Goal: Task Accomplishment & Management: Use online tool/utility

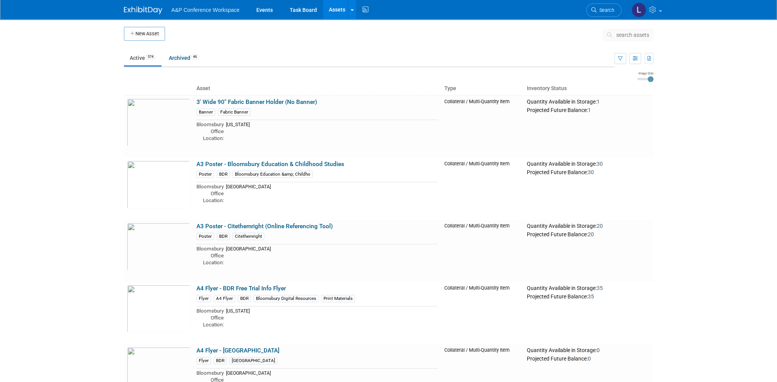
click at [383, 36] on span "search assets" at bounding box center [632, 35] width 33 height 6
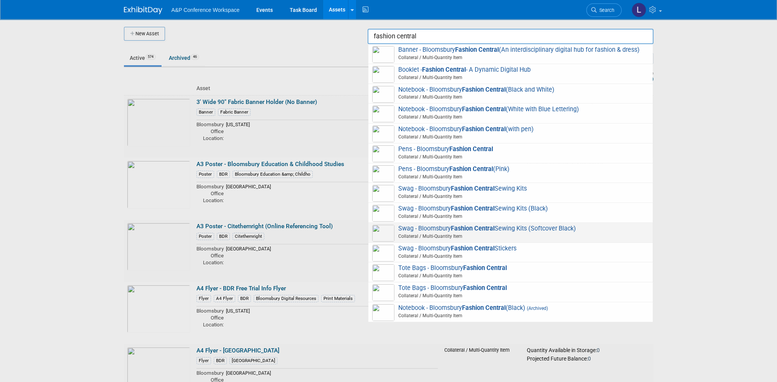
click at [383, 230] on strong "Fashion Central" at bounding box center [473, 228] width 44 height 7
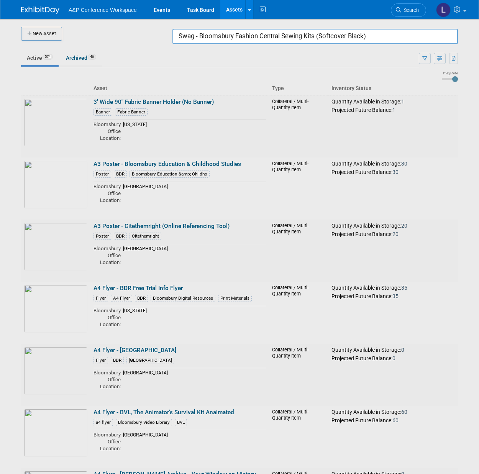
click at [267, 42] on input "Swag - Bloomsbury Fashion Central Sewing Kits (Softcover Black)" at bounding box center [316, 36] width 286 height 15
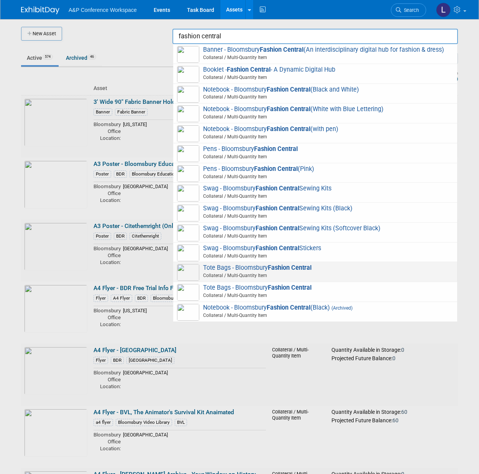
click at [302, 265] on strong "Fashion Central" at bounding box center [290, 267] width 44 height 7
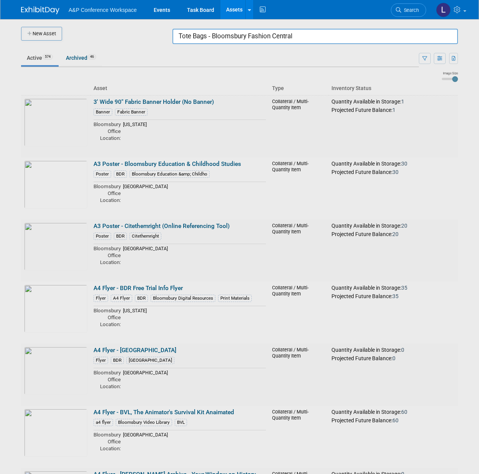
click at [210, 34] on input "Tote Bags - Bloomsbury Fashion Central" at bounding box center [316, 36] width 286 height 15
drag, startPoint x: 215, startPoint y: 35, endPoint x: 92, endPoint y: 40, distance: 123.2
click at [96, 40] on body "A&P Conference Workspace Events Task Board Assets New Asset Search Assets Bulk …" at bounding box center [239, 237] width 479 height 474
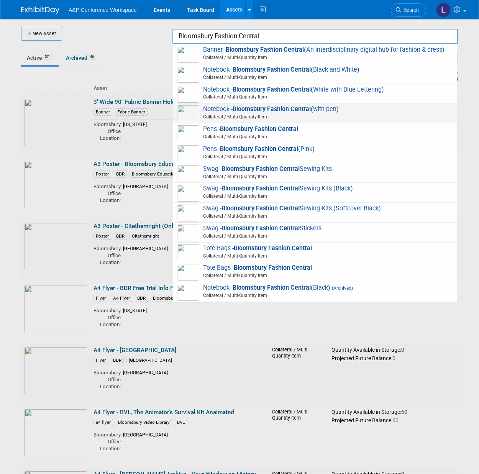
click at [270, 112] on strong "Bloomsbury Fashion Central" at bounding box center [272, 108] width 78 height 7
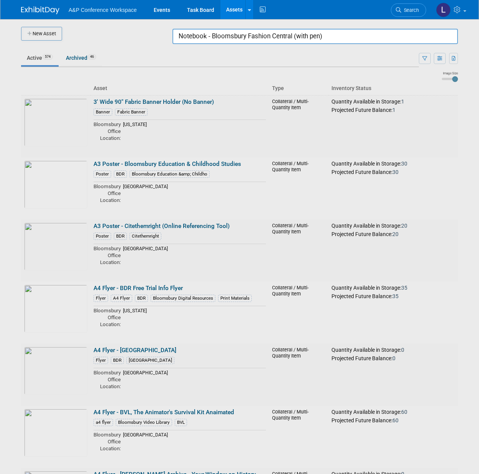
drag, startPoint x: 364, startPoint y: 38, endPoint x: 257, endPoint y: 28, distance: 107.5
click at [257, 28] on body "A&P Conference Workspace Events Task Board Assets New Asset Search Assets Bulk …" at bounding box center [239, 237] width 479 height 474
drag, startPoint x: 213, startPoint y: 36, endPoint x: 111, endPoint y: 36, distance: 101.6
click at [121, 36] on body "A&P Conference Workspace Events Task Board Assets New Asset Search Assets Bulk …" at bounding box center [239, 237] width 479 height 474
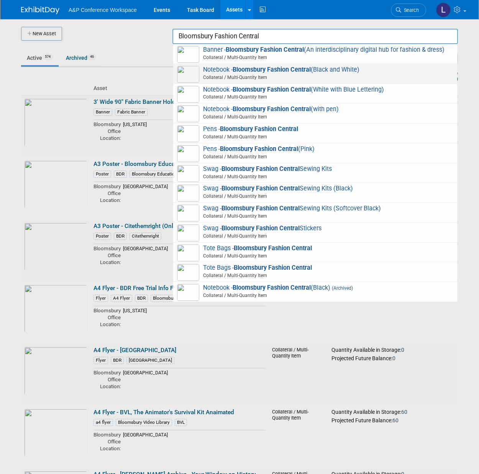
click at [237, 70] on strong "Bloomsbury Fashion Central" at bounding box center [272, 69] width 78 height 7
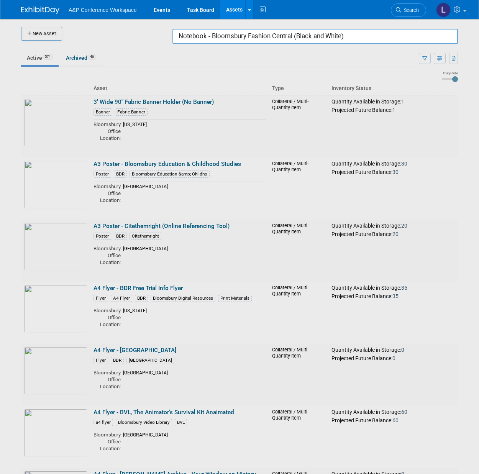
click at [373, 31] on input "Notebook - Bloomsbury Fashion Central (Black and White)" at bounding box center [316, 36] width 286 height 15
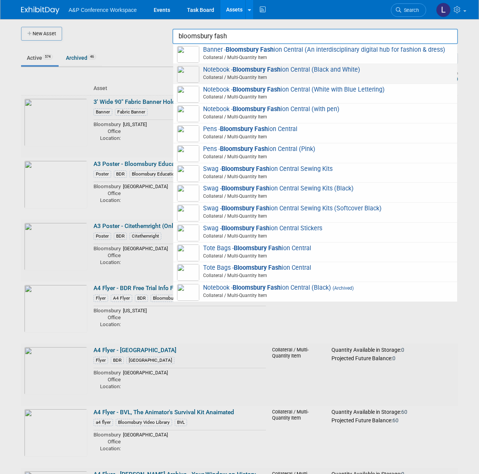
click at [339, 81] on span at bounding box center [317, 81] width 274 height 1
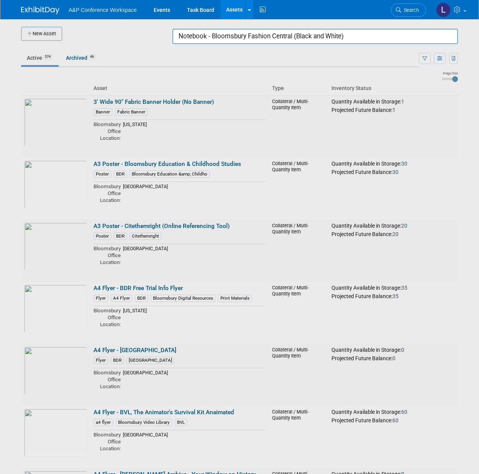
click at [383, 41] on input "Notebook - Bloomsbury Fashion Central (Black and White)" at bounding box center [316, 36] width 286 height 15
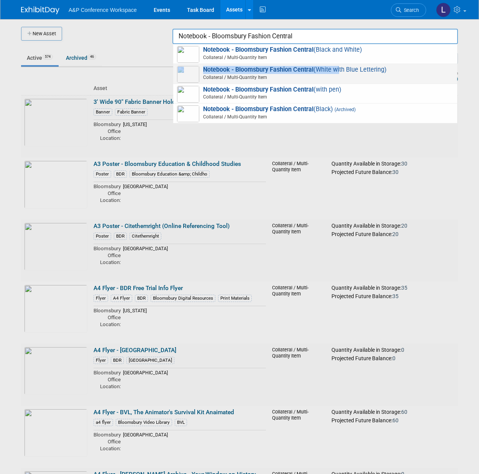
drag, startPoint x: 349, startPoint y: 63, endPoint x: 339, endPoint y: 71, distance: 13.1
click at [339, 71] on div "Notebook - Bloomsbury Fashion Central (Black and White) Collateral / Multi-Quan…" at bounding box center [316, 83] width 286 height 79
drag, startPoint x: 339, startPoint y: 71, endPoint x: 293, endPoint y: 71, distance: 45.6
click at [293, 71] on strong "Notebook - Bloomsbury Fashion Central" at bounding box center [258, 69] width 110 height 7
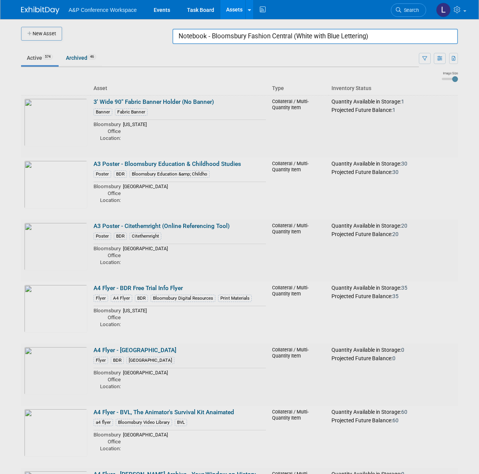
click at [383, 41] on input "Notebook - Bloomsbury Fashion Central (White with Blue Lettering)" at bounding box center [316, 36] width 286 height 15
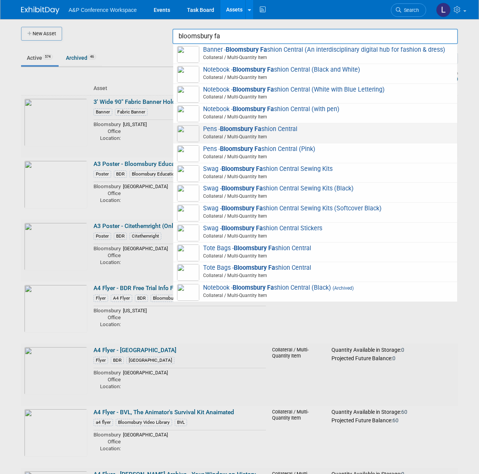
click at [249, 130] on strong "Bloomsbury Fa" at bounding box center [240, 128] width 41 height 7
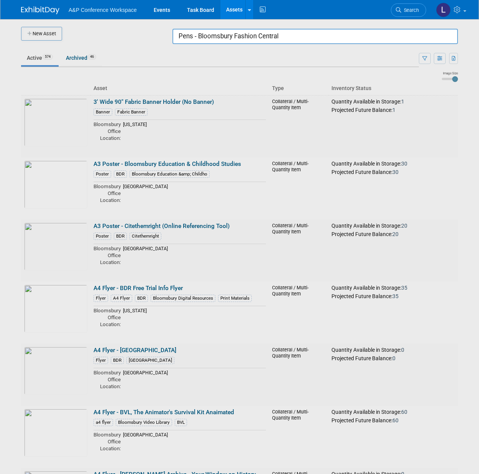
drag, startPoint x: 198, startPoint y: 36, endPoint x: 21, endPoint y: 24, distance: 176.9
click at [60, 26] on body "A&P Conference Workspace Events Task Board Assets New Asset Search Assets Bulk …" at bounding box center [239, 237] width 479 height 474
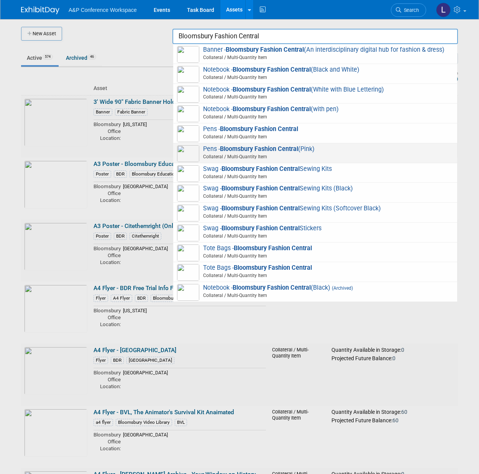
click at [338, 152] on span "Pens - Bloomsbury Fashion Central (Pink) Collateral / Multi-Quantity Item" at bounding box center [315, 153] width 277 height 16
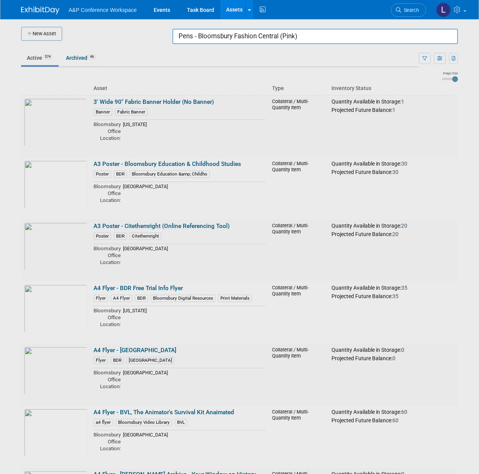
click at [215, 43] on input "Pens - Bloomsbury Fashion Central (Pink)" at bounding box center [316, 36] width 286 height 15
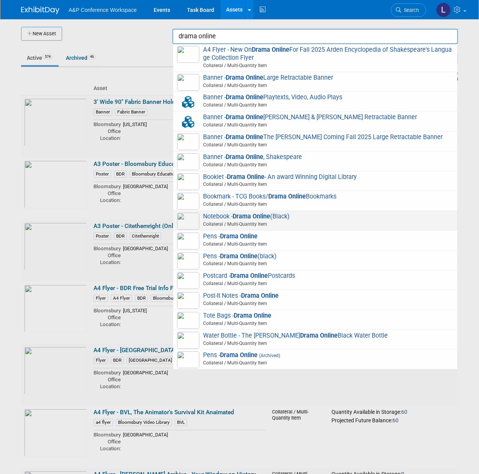
click at [279, 216] on span "Notebook - Drama Online (Black) Collateral / Multi-Quantity Item" at bounding box center [315, 221] width 277 height 16
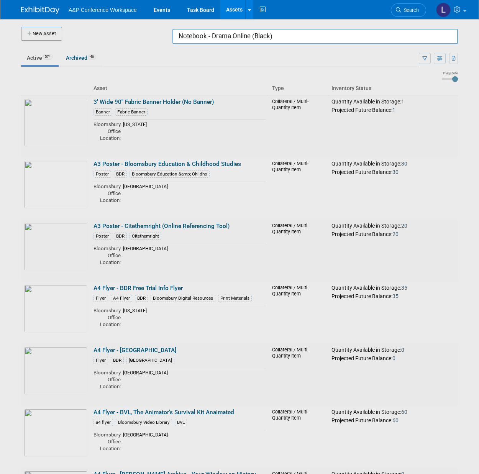
click at [286, 37] on input "Notebook - Drama Online (Black)" at bounding box center [316, 36] width 286 height 15
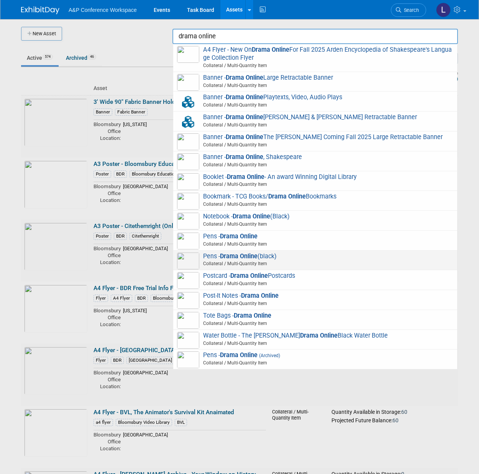
click at [282, 262] on span "Collateral / Multi-Quantity Item" at bounding box center [317, 263] width 274 height 7
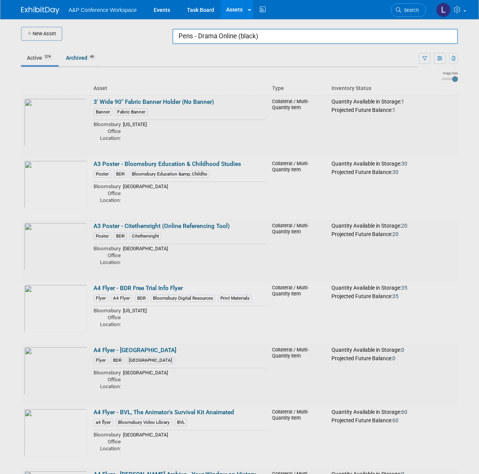
click at [229, 38] on input "Pens - Drama Online (black)" at bounding box center [316, 36] width 286 height 15
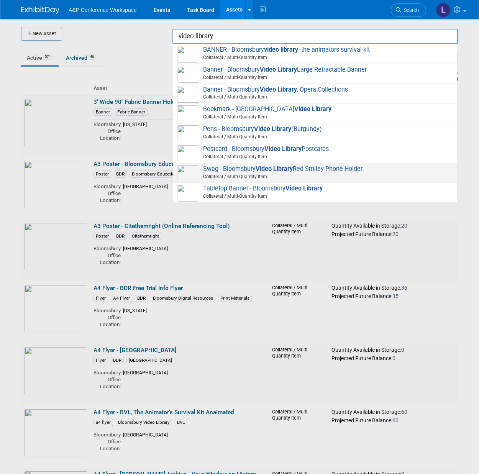
click at [306, 168] on span "Swag - Bloomsbury Video Library Red Smiley Phone Holder Collateral / Multi-Quan…" at bounding box center [315, 173] width 277 height 16
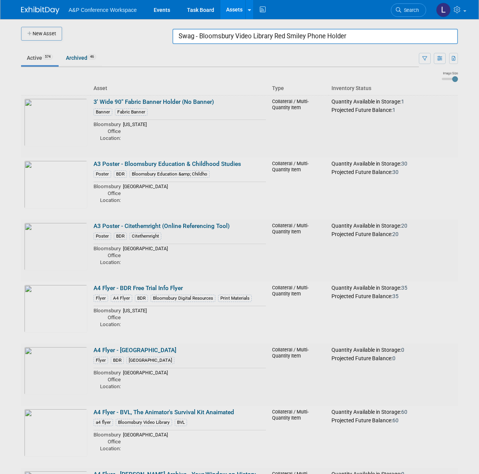
click at [231, 42] on input "Swag - Bloomsbury Video Library Red Smiley Phone Holder" at bounding box center [316, 36] width 286 height 15
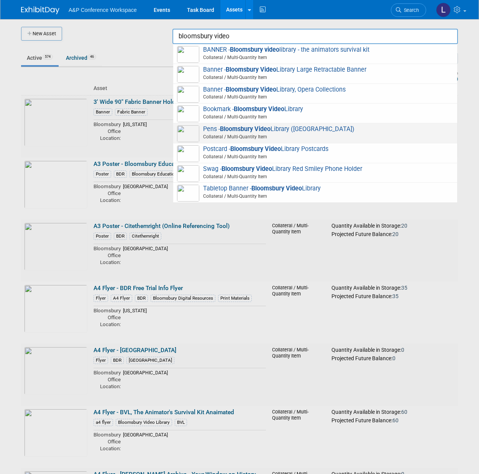
click at [282, 132] on span "Pens - Bloomsbury Video Library (Burgundy) Collateral / Multi-Quantity Item" at bounding box center [315, 133] width 277 height 16
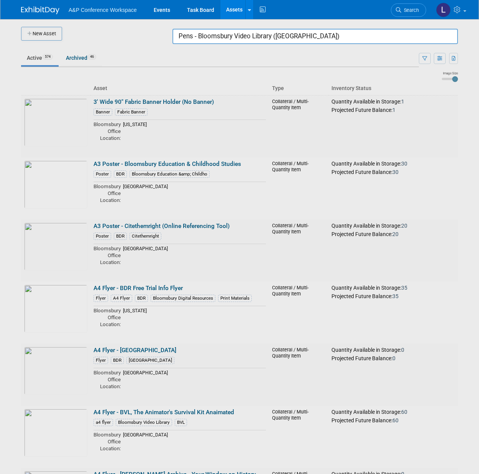
click at [300, 37] on input "Pens - Bloomsbury Video Library (Burgundy)" at bounding box center [316, 36] width 286 height 15
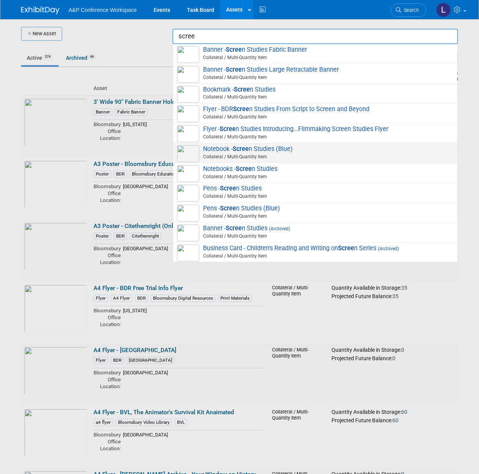
click at [275, 157] on span "Collateral / Multi-Quantity Item" at bounding box center [317, 156] width 274 height 7
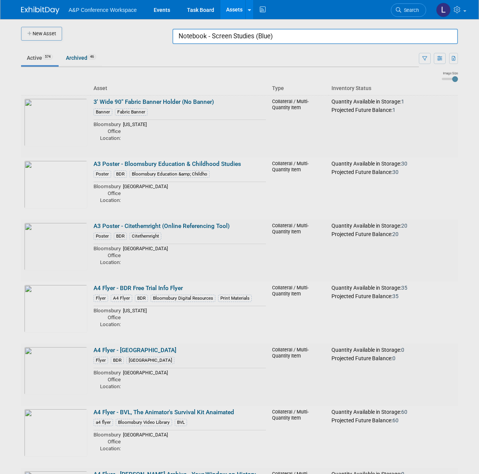
click at [231, 40] on input "Notebook - Screen Studies (Blue)" at bounding box center [316, 36] width 286 height 15
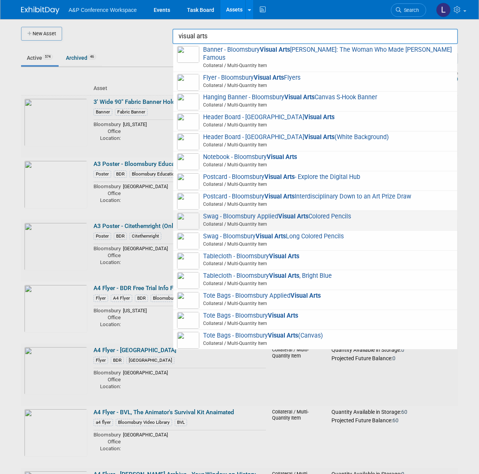
click at [341, 216] on span "Swag - Bloomsbury Applied Visual Arts Colored Pencils Collateral / Multi-Quanti…" at bounding box center [315, 221] width 277 height 16
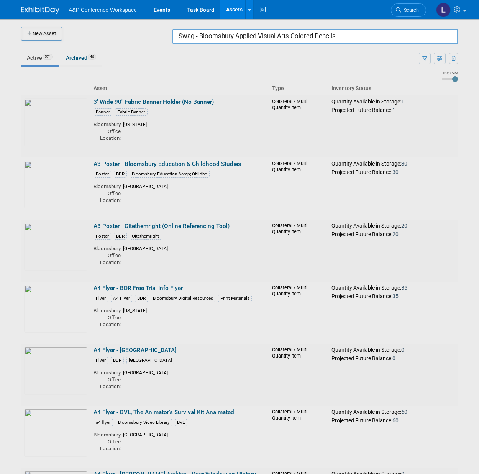
click at [285, 36] on input "Swag - Bloomsbury Applied Visual Arts Colored Pencils" at bounding box center [316, 36] width 286 height 15
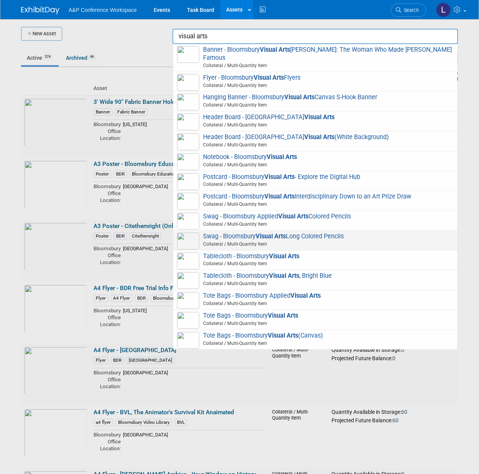
click at [242, 238] on span "Swag - Bloomsbury Visual Arts Long Colored Pencils Collateral / Multi-Quantity …" at bounding box center [315, 241] width 277 height 16
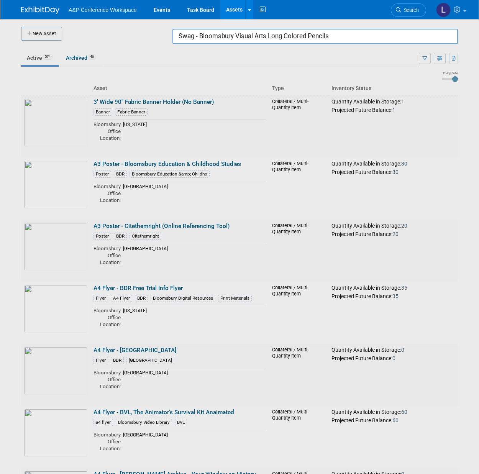
click at [228, 33] on input "Swag - Bloomsbury Visual Arts Long Colored Pencils" at bounding box center [316, 36] width 286 height 15
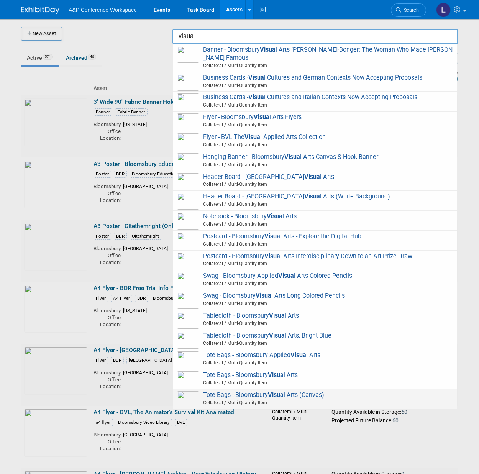
click at [279, 379] on strong "Visua" at bounding box center [276, 395] width 16 height 7
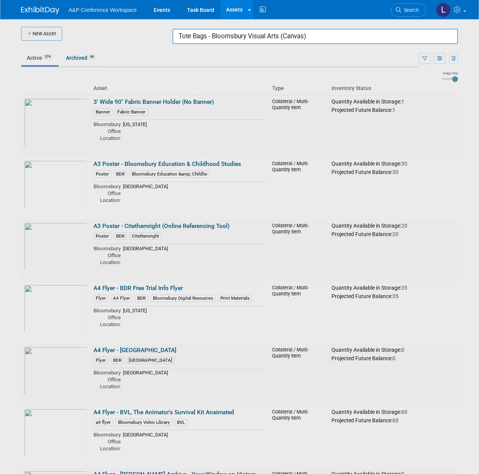
click at [214, 43] on input "Tote Bags - Bloomsbury Visual Arts (Canvas)" at bounding box center [316, 36] width 286 height 15
click at [216, 40] on input "Tote Bags - Bloomsbury Visual Arts (Canvas)" at bounding box center [316, 36] width 286 height 15
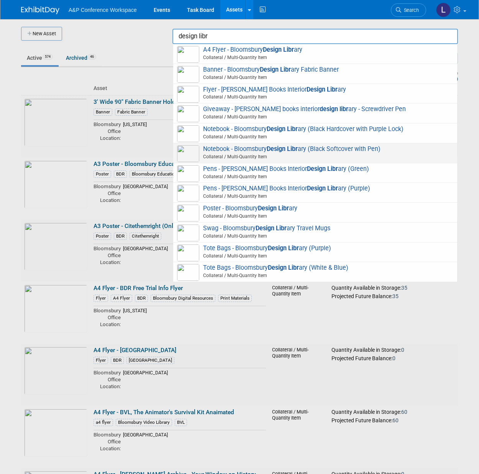
click at [290, 152] on strong "Design Libr" at bounding box center [282, 148] width 31 height 7
type input "Notebook - Bloomsbury Design Library (Black Softcover with Pen)"
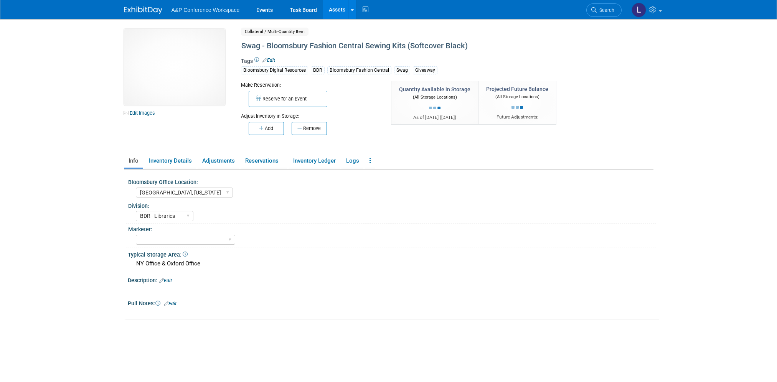
select select "[GEOGRAPHIC_DATA], [US_STATE]"
select select "BDR - Libraries"
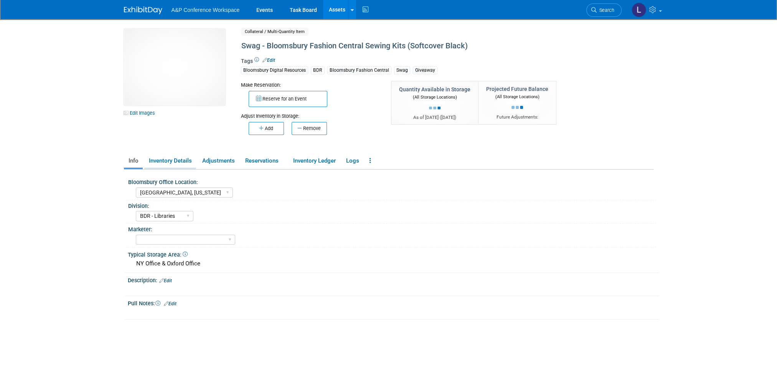
click at [154, 165] on link "Inventory Details" at bounding box center [170, 160] width 52 height 13
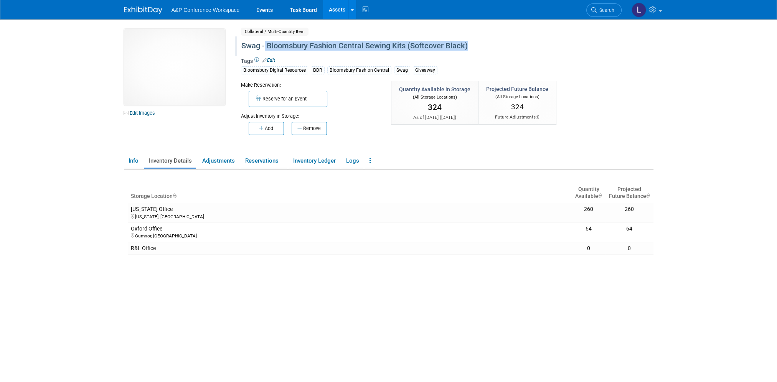
drag, startPoint x: 479, startPoint y: 45, endPoint x: 265, endPoint y: 46, distance: 214.4
click at [265, 46] on div "Swag - Bloomsbury Fashion Central Sewing Kits (Softcover Black)" at bounding box center [414, 46] width 351 height 14
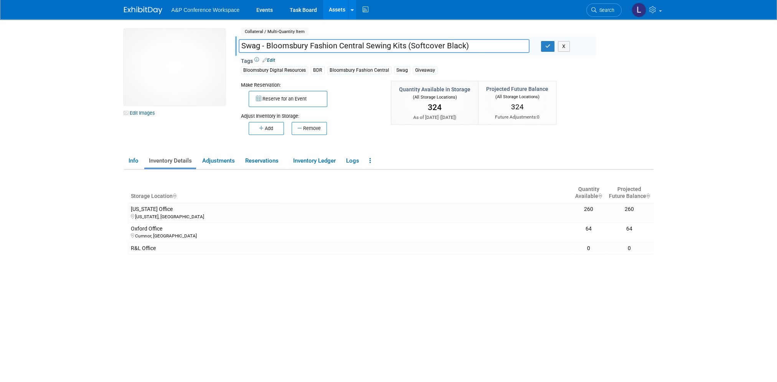
drag, startPoint x: 507, startPoint y: 44, endPoint x: 268, endPoint y: 46, distance: 239.0
click at [268, 46] on input "Swag - Bloomsbury Fashion Central Sewing Kits (Softcover Black)" at bounding box center [384, 45] width 291 height 13
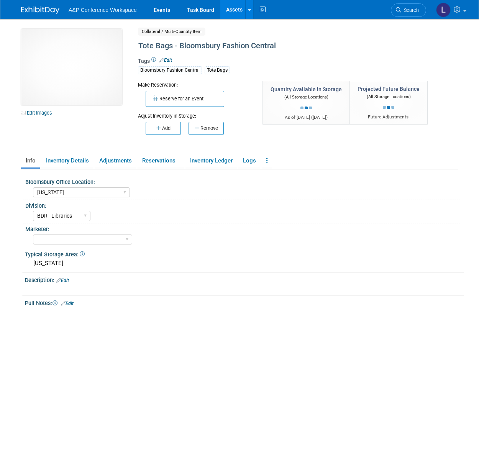
select select "[US_STATE]"
select select "BDR - Libraries"
click at [63, 165] on link "Inventory Details" at bounding box center [67, 160] width 52 height 13
select select "[GEOGRAPHIC_DATA], [US_STATE]"
select select "A&P"
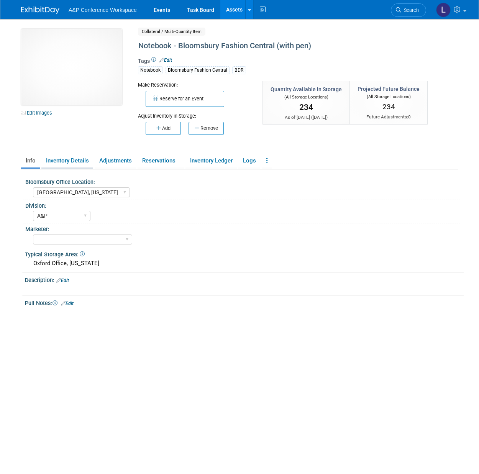
click at [55, 157] on link "Inventory Details" at bounding box center [67, 160] width 52 height 13
select select "[US_STATE]"
select select "BDR - Libraries"
click at [69, 163] on link "Inventory Details" at bounding box center [67, 160] width 52 height 13
select select "[US_STATE]"
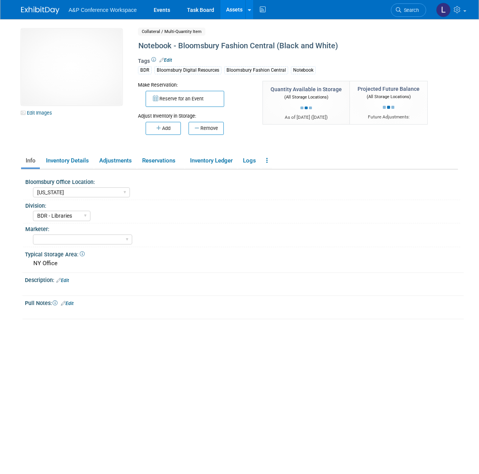
select select "BDR - Libraries"
select select "[US_STATE]"
select select "BDR - Libraries"
click at [51, 163] on link "Inventory Details" at bounding box center [67, 160] width 52 height 13
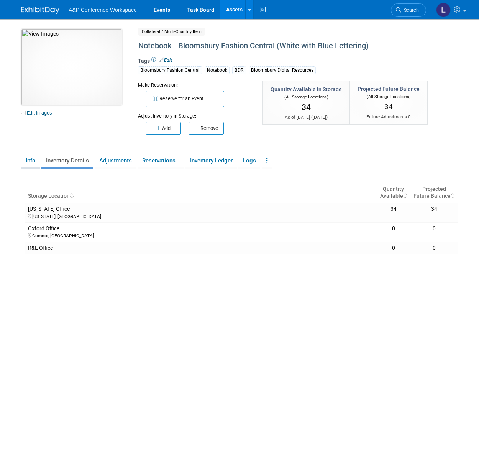
click at [30, 159] on link "Info" at bounding box center [30, 160] width 19 height 13
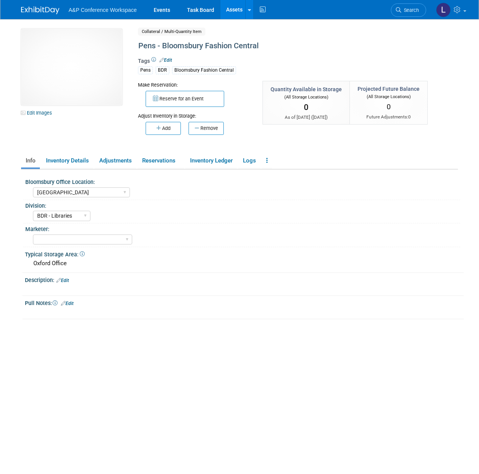
select select "[GEOGRAPHIC_DATA]"
select select "BDR - Libraries"
click at [60, 158] on link "Inventory Details" at bounding box center [67, 160] width 52 height 13
select select "[US_STATE]"
select select "BDR - Libraries"
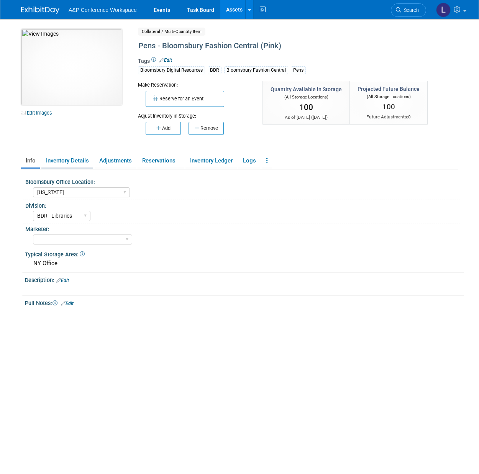
click at [70, 163] on link "Inventory Details" at bounding box center [67, 160] width 52 height 13
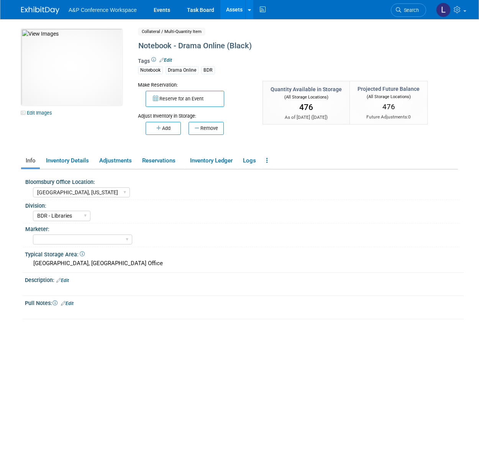
select select "[GEOGRAPHIC_DATA], [US_STATE]"
select select "BDR - Libraries"
click at [69, 164] on link "Inventory Details" at bounding box center [67, 160] width 52 height 13
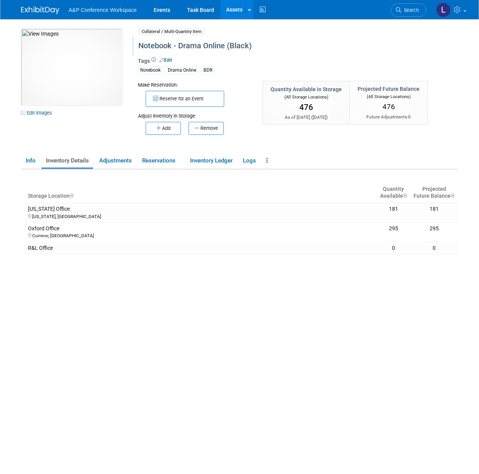
click at [220, 48] on div "Notebook - Drama Online (Black)" at bounding box center [281, 46] width 290 height 14
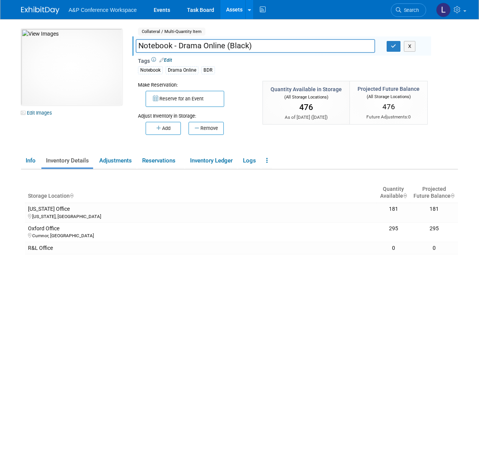
click at [220, 48] on input "Notebook - Drama Online (Black)" at bounding box center [256, 45] width 240 height 13
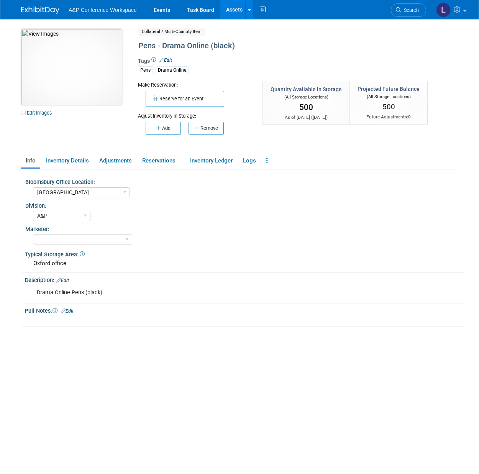
select select "[GEOGRAPHIC_DATA]"
select select "A&P"
click at [62, 163] on link "Inventory Details" at bounding box center [67, 160] width 52 height 13
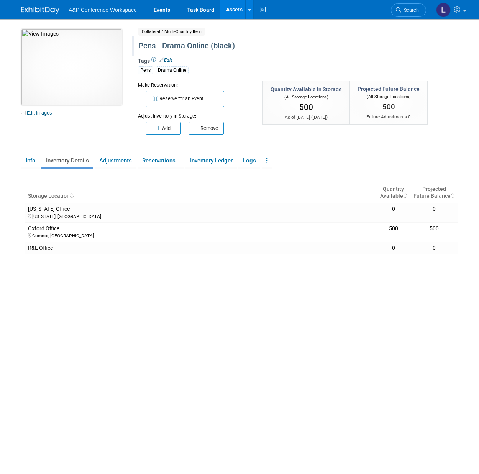
click at [195, 45] on div "Pens - Drama Online (black)" at bounding box center [281, 46] width 290 height 14
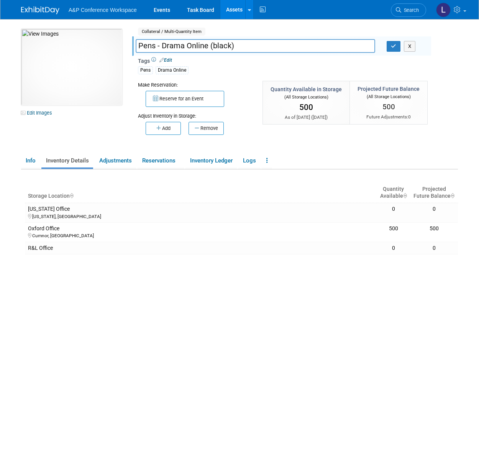
click at [195, 45] on input "Pens - Drama Online (black)" at bounding box center [256, 45] width 240 height 13
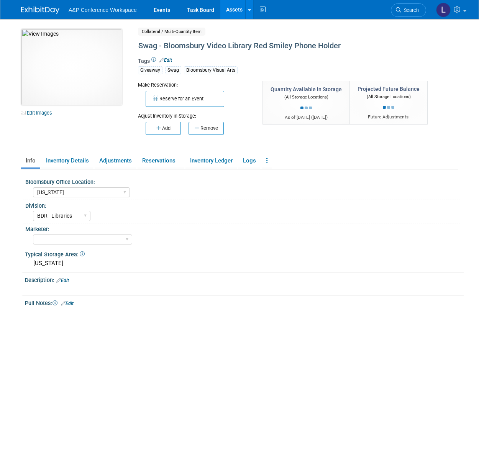
select select "[US_STATE]"
select select "BDR - Libraries"
click at [50, 156] on link "Inventory Details" at bounding box center [67, 160] width 52 height 13
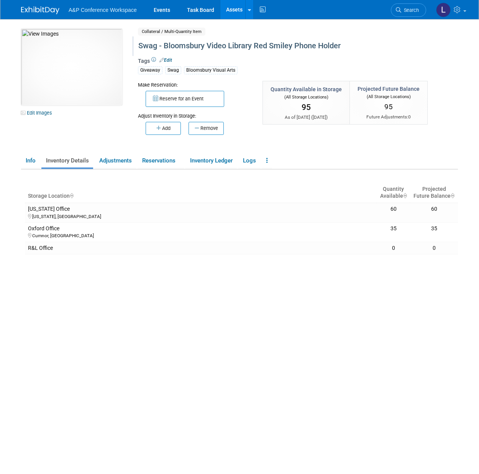
click at [168, 49] on div "Swag - Bloomsbury Video Library Red Smiley Phone Holder" at bounding box center [281, 46] width 290 height 14
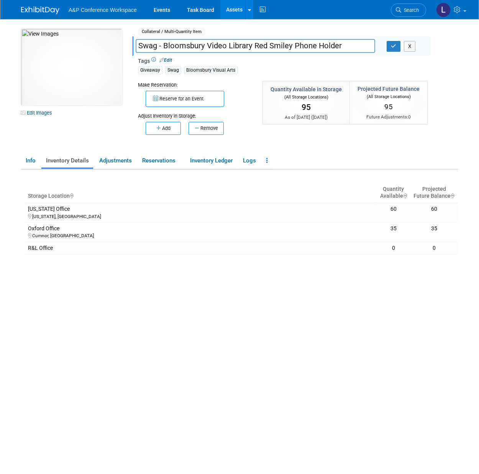
click at [168, 49] on input "Swag - Bloomsbury Video Library Red Smiley Phone Holder" at bounding box center [256, 45] width 240 height 13
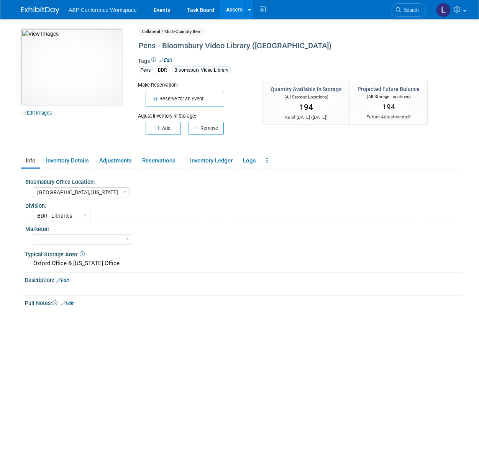
select select "[GEOGRAPHIC_DATA], [US_STATE]"
select select "BDR - Libraries"
click at [73, 158] on link "Inventory Details" at bounding box center [67, 160] width 52 height 13
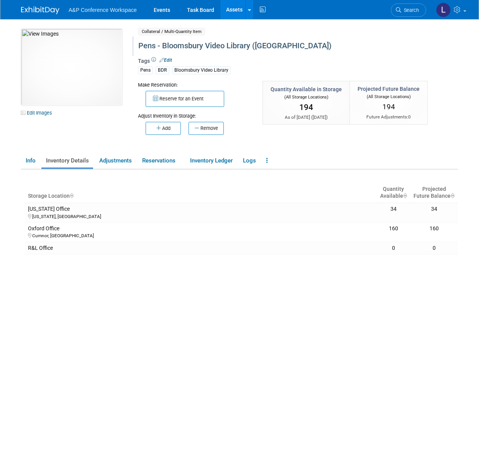
click at [194, 46] on div "Pens - Bloomsbury Video Library (Burgundy)" at bounding box center [281, 46] width 290 height 14
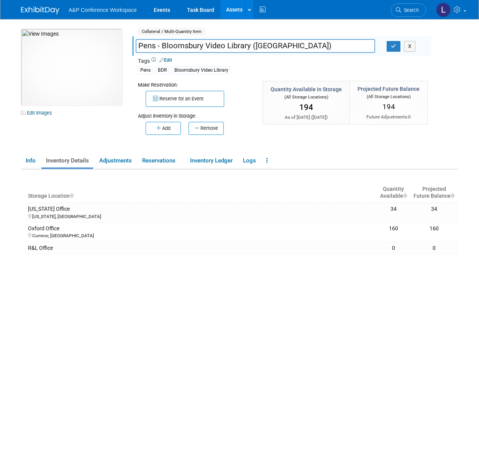
click at [194, 46] on input "Pens - Bloomsbury Video Library (Burgundy)" at bounding box center [256, 45] width 240 height 13
click at [209, 51] on input "Pens - Bloomsbury Video Library (Burgundy)" at bounding box center [256, 45] width 240 height 13
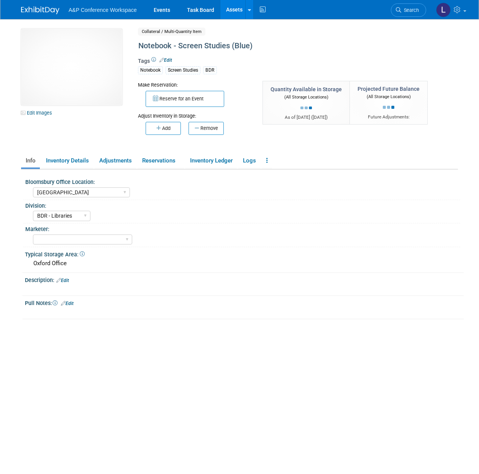
select select "[GEOGRAPHIC_DATA]"
select select "BDR - Libraries"
click at [71, 163] on link "Inventory Details" at bounding box center [67, 160] width 52 height 13
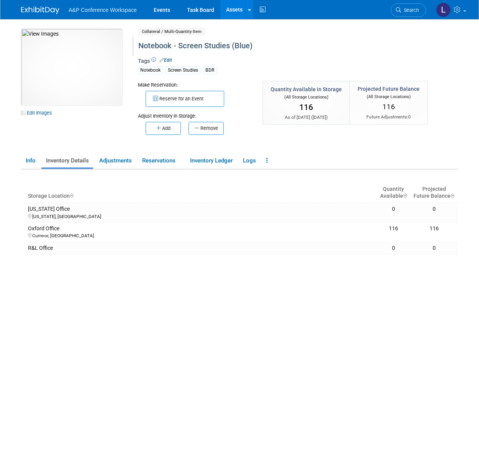
click at [162, 44] on div "Notebook - Screen Studies (Blue)" at bounding box center [281, 46] width 290 height 14
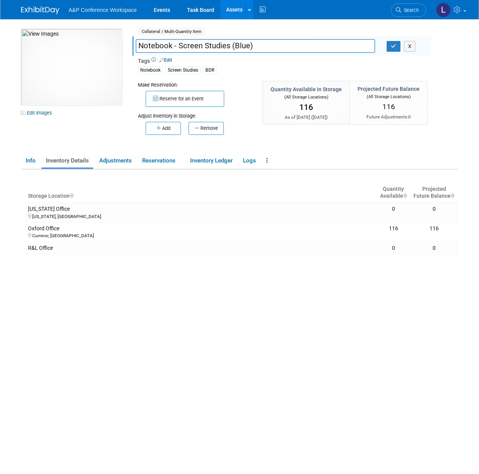
click at [163, 44] on input "Notebook - Screen Studies (Blue)" at bounding box center [256, 45] width 240 height 13
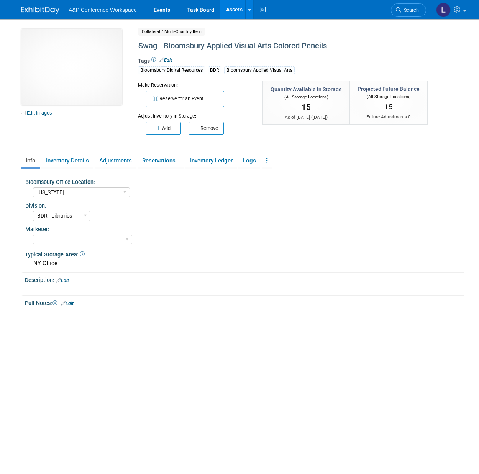
select select "[US_STATE]"
select select "BDR - Libraries"
click at [73, 165] on link "Inventory Details" at bounding box center [67, 160] width 52 height 13
select select "[US_STATE]"
select select "BDR - Libraries"
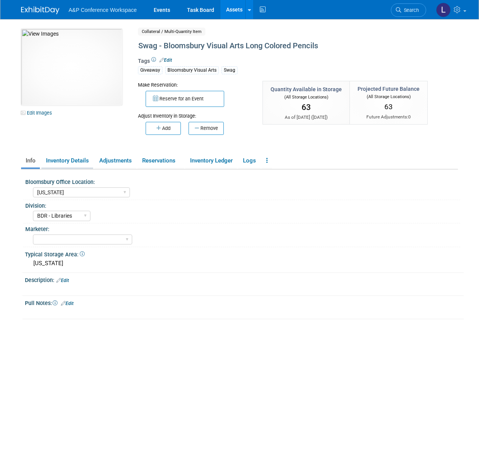
click at [80, 160] on link "Inventory Details" at bounding box center [67, 160] width 52 height 13
select select "[GEOGRAPHIC_DATA], [US_STATE]"
select select "BDR - Libraries"
click at [63, 162] on link "Inventory Details" at bounding box center [67, 160] width 52 height 13
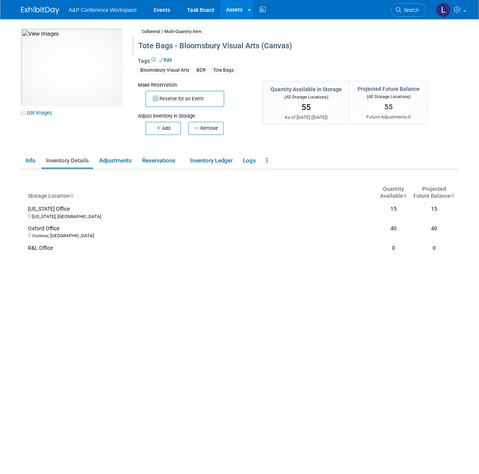
click at [178, 49] on div "Tote Bags - Bloomsbury Visual Arts (Canvas)" at bounding box center [281, 46] width 290 height 14
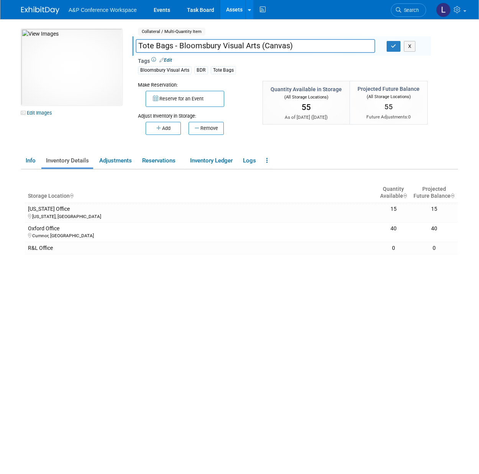
click at [178, 49] on input "Tote Bags - Bloomsbury Visual Arts (Canvas)" at bounding box center [256, 45] width 240 height 13
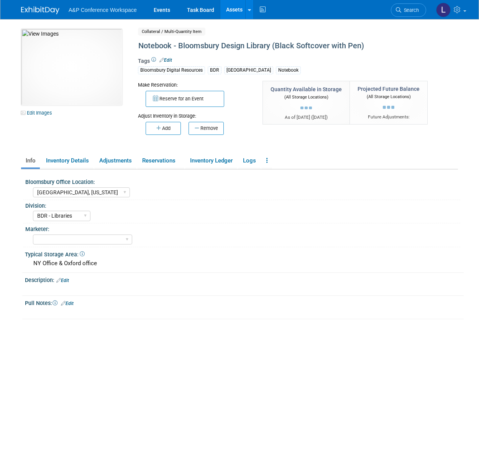
select select "[GEOGRAPHIC_DATA], [US_STATE]"
select select "BDR - Libraries"
click at [84, 167] on link "Inventory Details" at bounding box center [67, 160] width 52 height 13
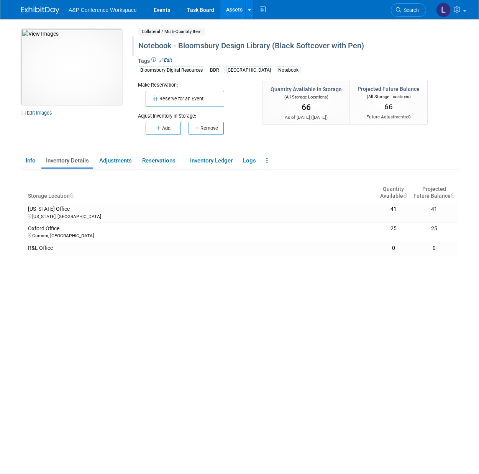
click at [181, 45] on div "Notebook - Bloomsbury Design Library (Black Softcover with Pen)" at bounding box center [281, 46] width 290 height 14
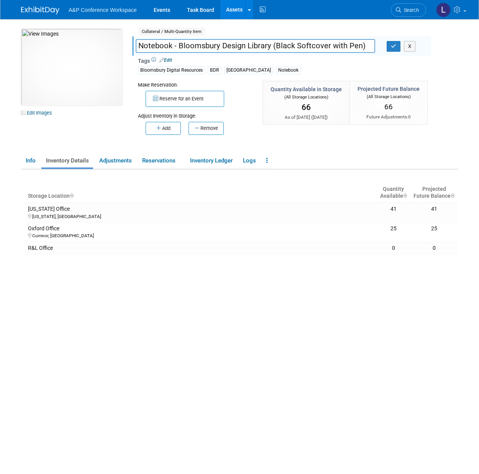
click at [181, 45] on input "Notebook - Bloomsbury Design Library (Black Softcover with Pen)" at bounding box center [256, 45] width 240 height 13
